Goal: Transaction & Acquisition: Purchase product/service

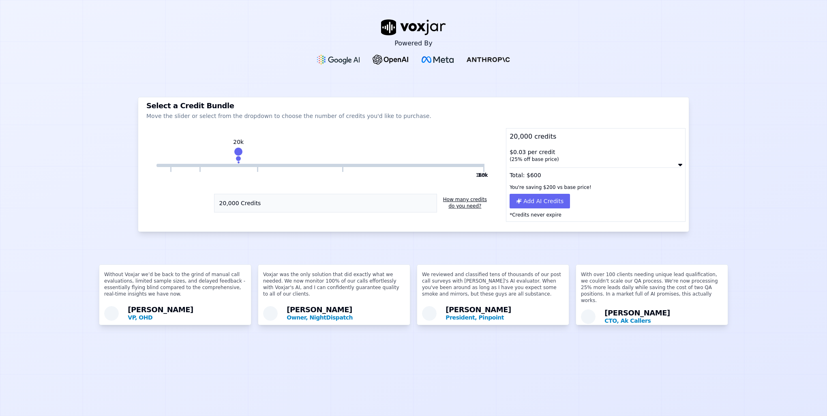
click at [376, 187] on div "20,000 Credits How many credits do you need?" at bounding box center [321, 200] width 358 height 26
drag, startPoint x: 234, startPoint y: 150, endPoint x: 204, endPoint y: 152, distance: 30.1
click at [204, 152] on div "1.5k 5k 20k 60k 150k 20k 20,000 Credits How many credits do you need?" at bounding box center [321, 182] width 358 height 77
drag, startPoint x: 204, startPoint y: 152, endPoint x: 276, endPoint y: 185, distance: 79.7
click at [276, 185] on div "1.5k 5k 20k 60k 150k 20k 20,000 Credits How many credits do you need?" at bounding box center [321, 182] width 358 height 77
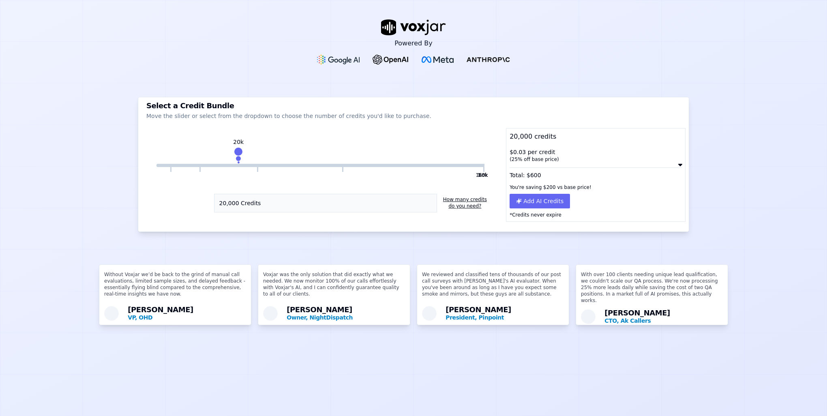
click at [273, 199] on button "20,000 Credits" at bounding box center [325, 203] width 223 height 19
click at [272, 208] on button "20,000 Credits" at bounding box center [325, 203] width 223 height 19
click at [622, 158] on div "(25% off base price)" at bounding box center [596, 159] width 172 height 6
drag, startPoint x: 584, startPoint y: 165, endPoint x: 522, endPoint y: 157, distance: 62.2
click at [522, 157] on div "$0.03 per credit (25% off base price)" at bounding box center [596, 155] width 179 height 21
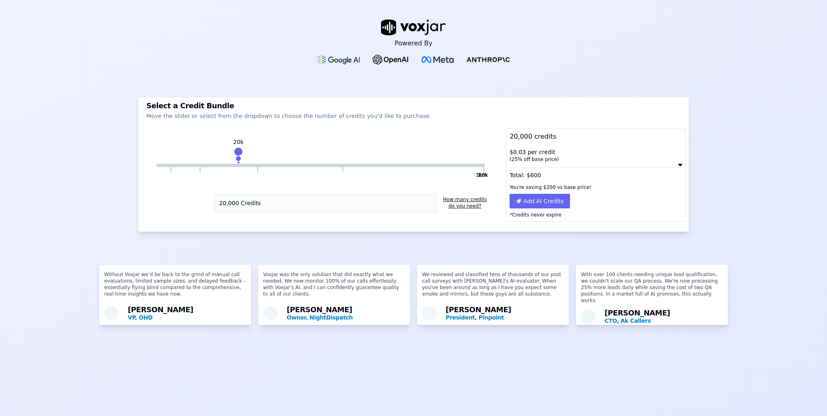
drag, startPoint x: 522, startPoint y: 157, endPoint x: 518, endPoint y: 152, distance: 6.9
click at [518, 152] on div "$0.03 per credit (25% off base price)" at bounding box center [596, 155] width 179 height 21
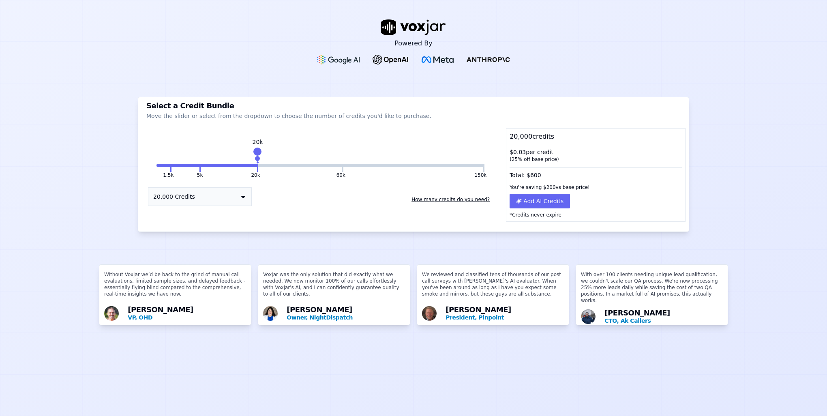
click at [387, 25] on img at bounding box center [413, 27] width 65 height 16
